Goal: Register for event/course

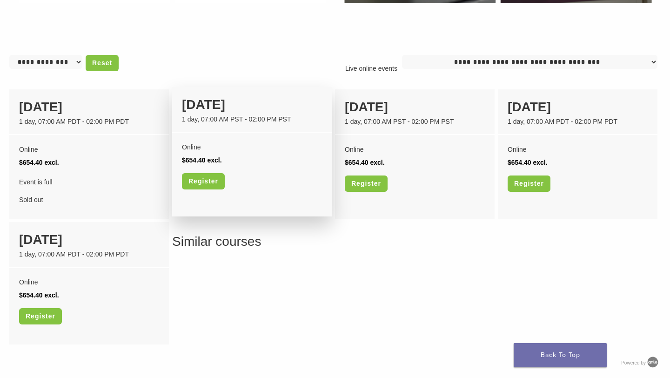
scroll to position [729, 0]
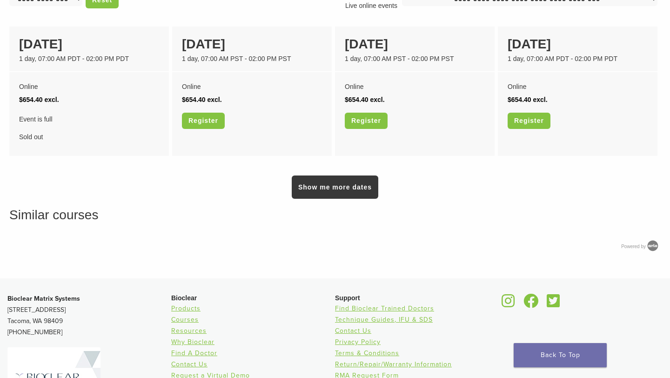
scroll to position [617, 0]
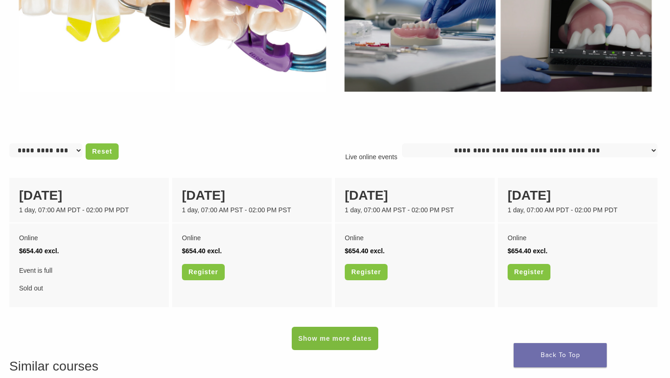
click at [345, 343] on link "Show me more dates" at bounding box center [335, 338] width 87 height 23
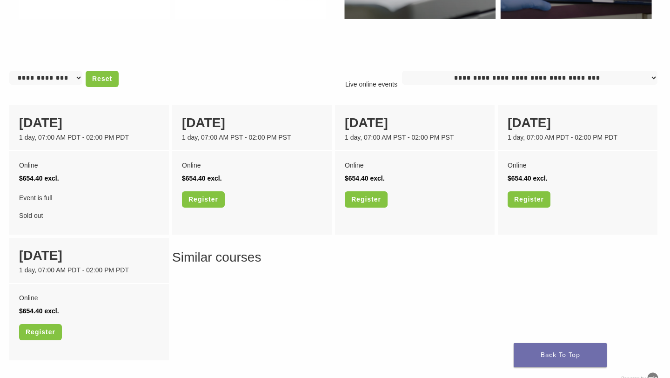
scroll to position [698, 0]
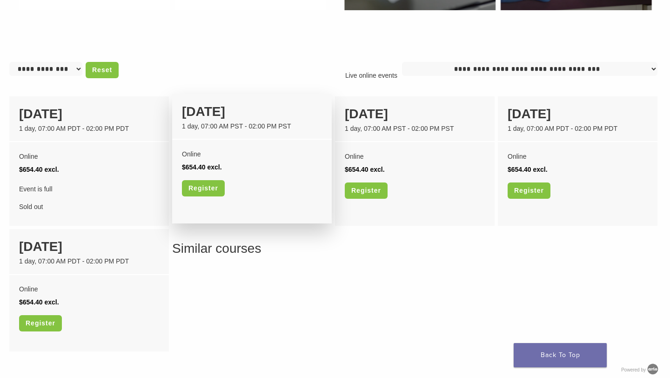
drag, startPoint x: 193, startPoint y: 114, endPoint x: 242, endPoint y: 114, distance: 48.9
click at [242, 114] on div "[DATE]" at bounding box center [252, 112] width 140 height 20
